Goal: Browse casually

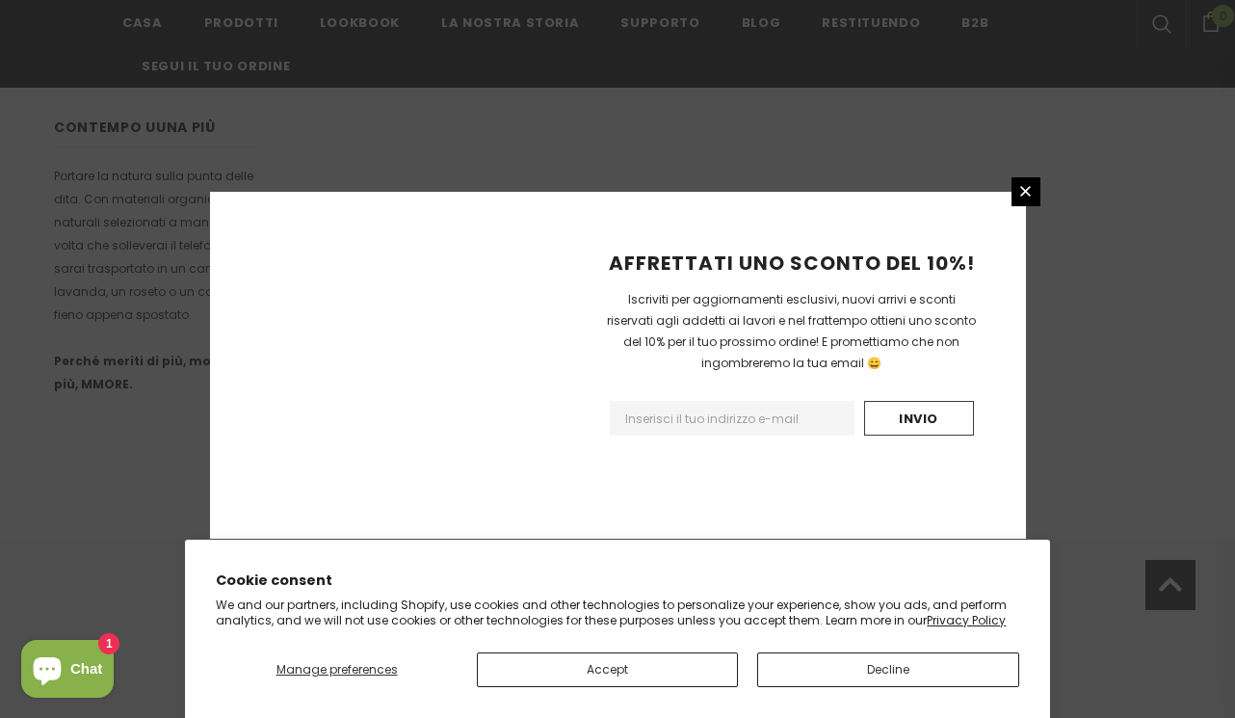
scroll to position [1297, 0]
